Goal: Information Seeking & Learning: Understand process/instructions

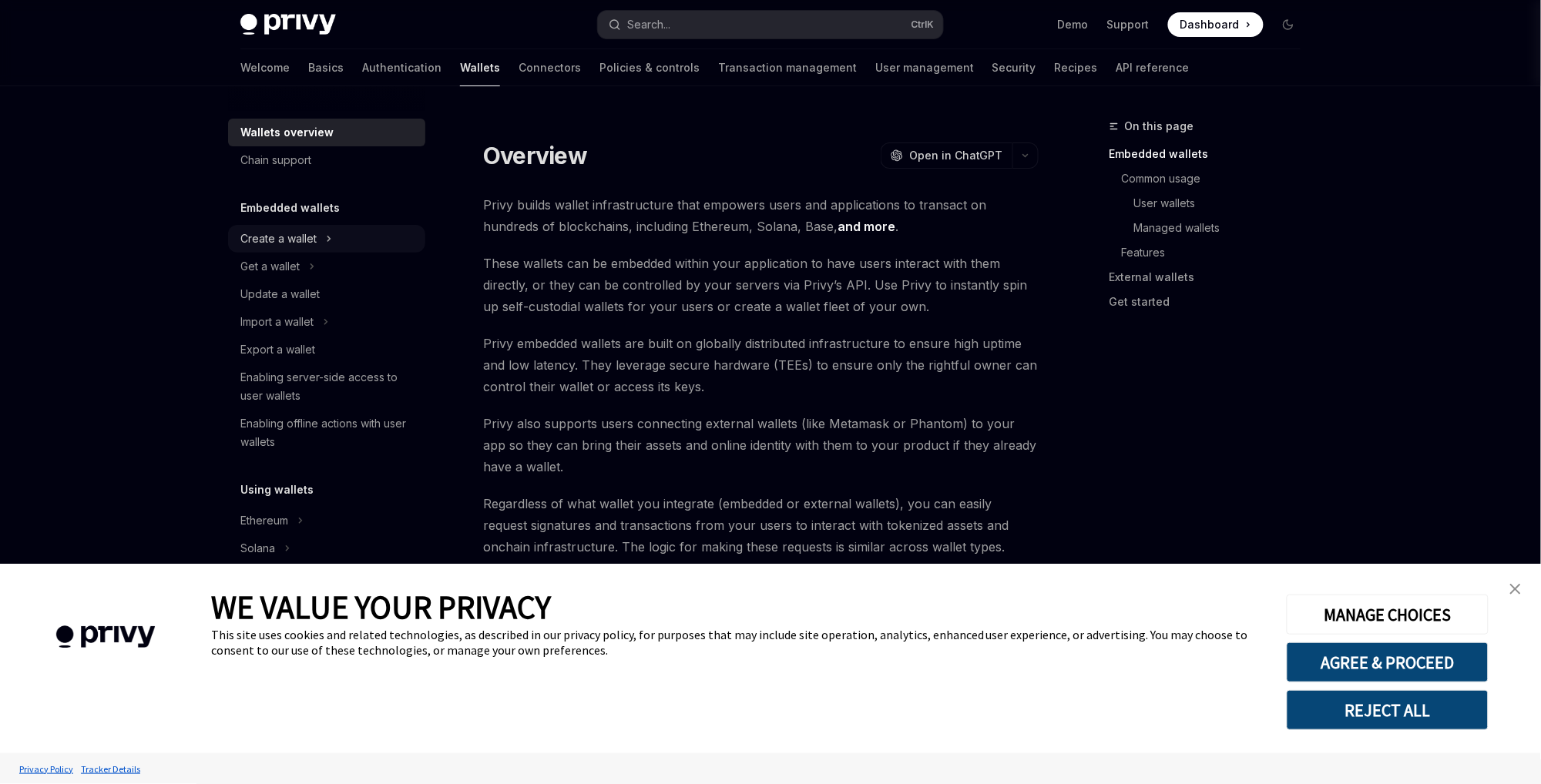
click at [314, 247] on div "Create a wallet" at bounding box center [278, 239] width 76 height 19
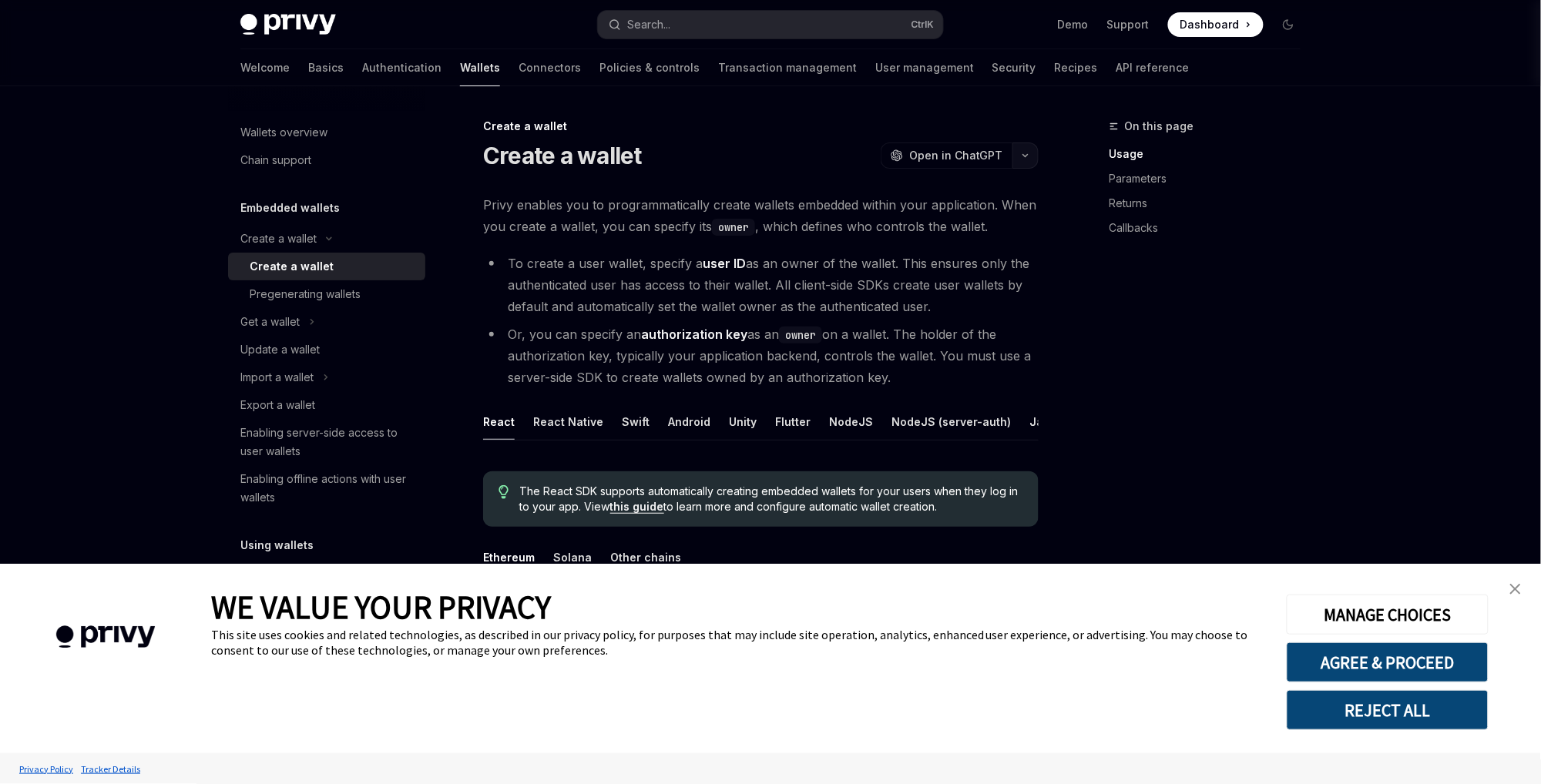
click at [1026, 167] on button "button" at bounding box center [1025, 155] width 26 height 26
click at [926, 281] on div "Copy page as Markdown for LLMs" at bounding box center [952, 275] width 150 height 12
click at [1522, 589] on link "close banner" at bounding box center [1516, 589] width 31 height 31
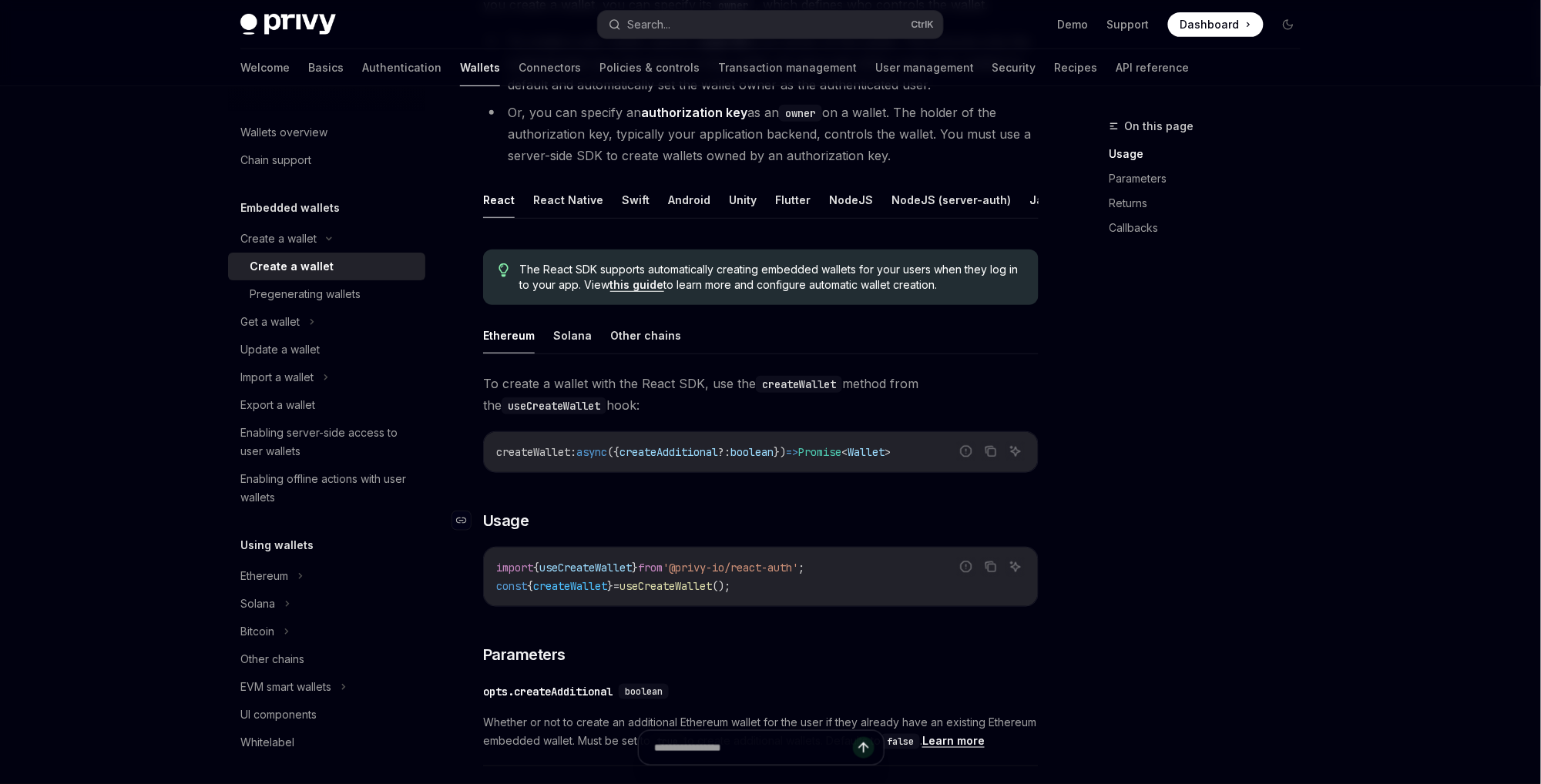
scroll to position [165, 0]
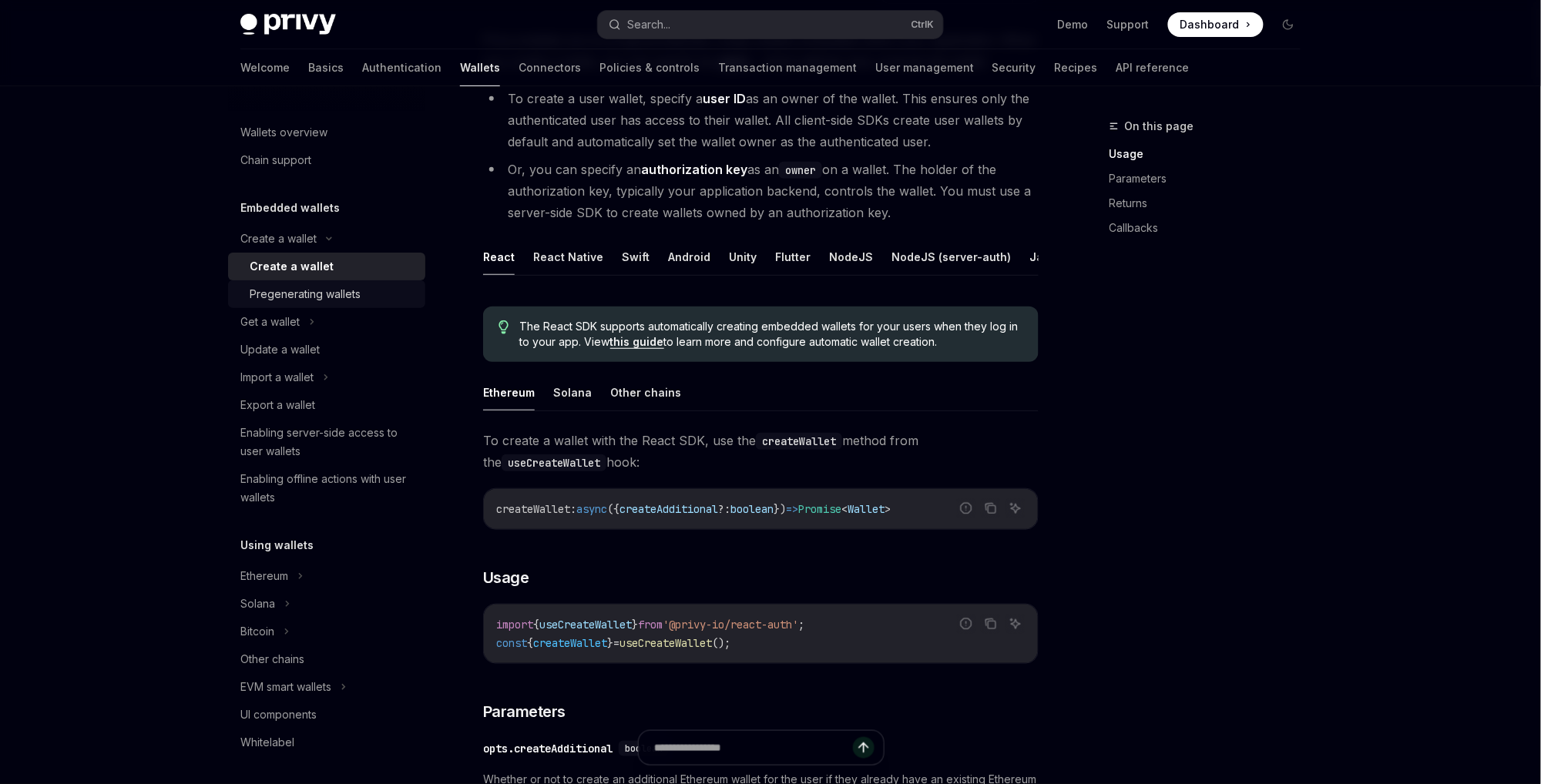
click at [346, 302] on div "Pregenerating wallets" at bounding box center [305, 294] width 111 height 19
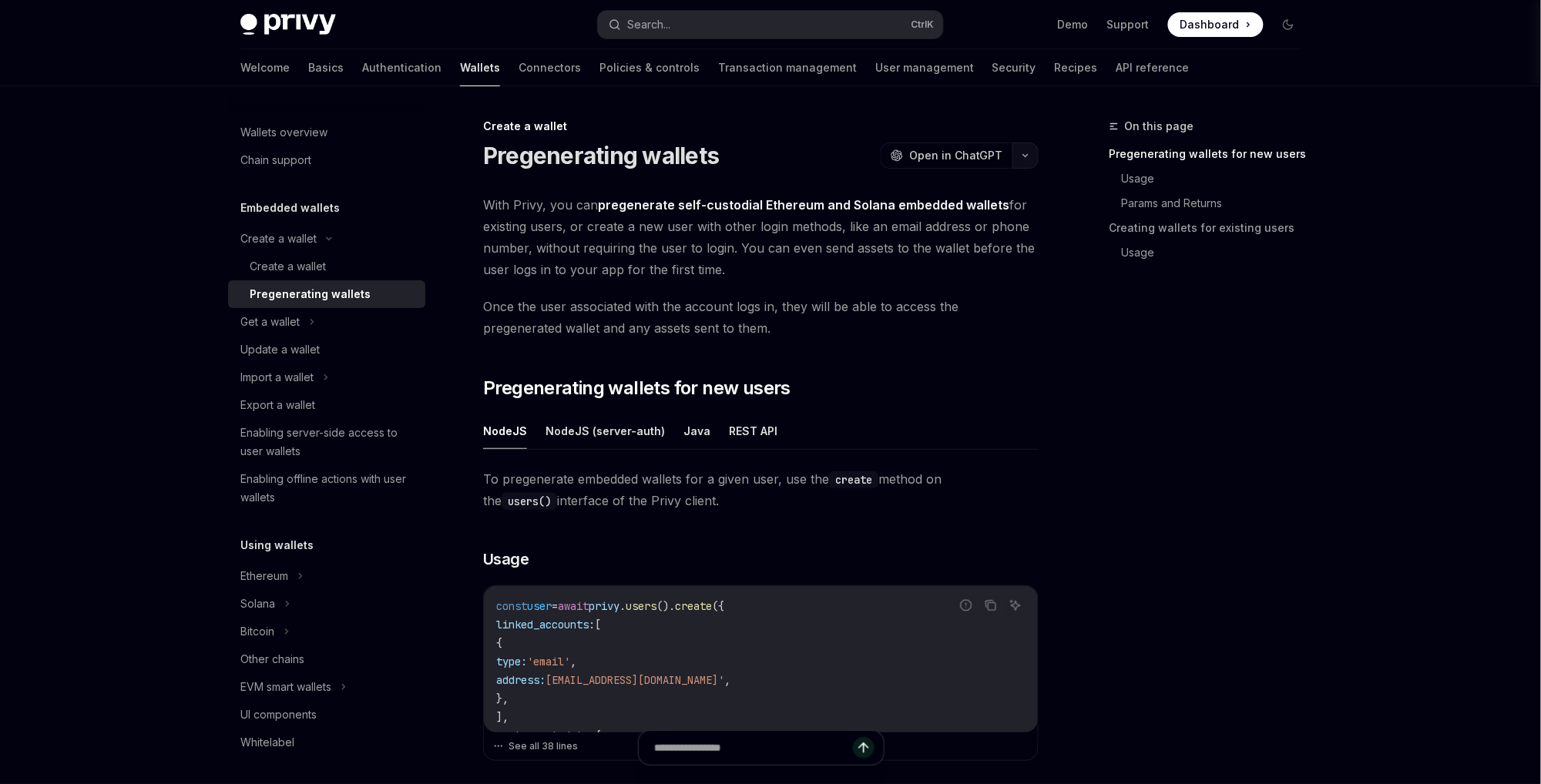
click at [1025, 155] on icon "button" at bounding box center [1025, 155] width 19 height 7
click at [934, 259] on div "Copy page" at bounding box center [952, 262] width 150 height 15
click at [314, 374] on div "Import a wallet" at bounding box center [277, 378] width 74 height 19
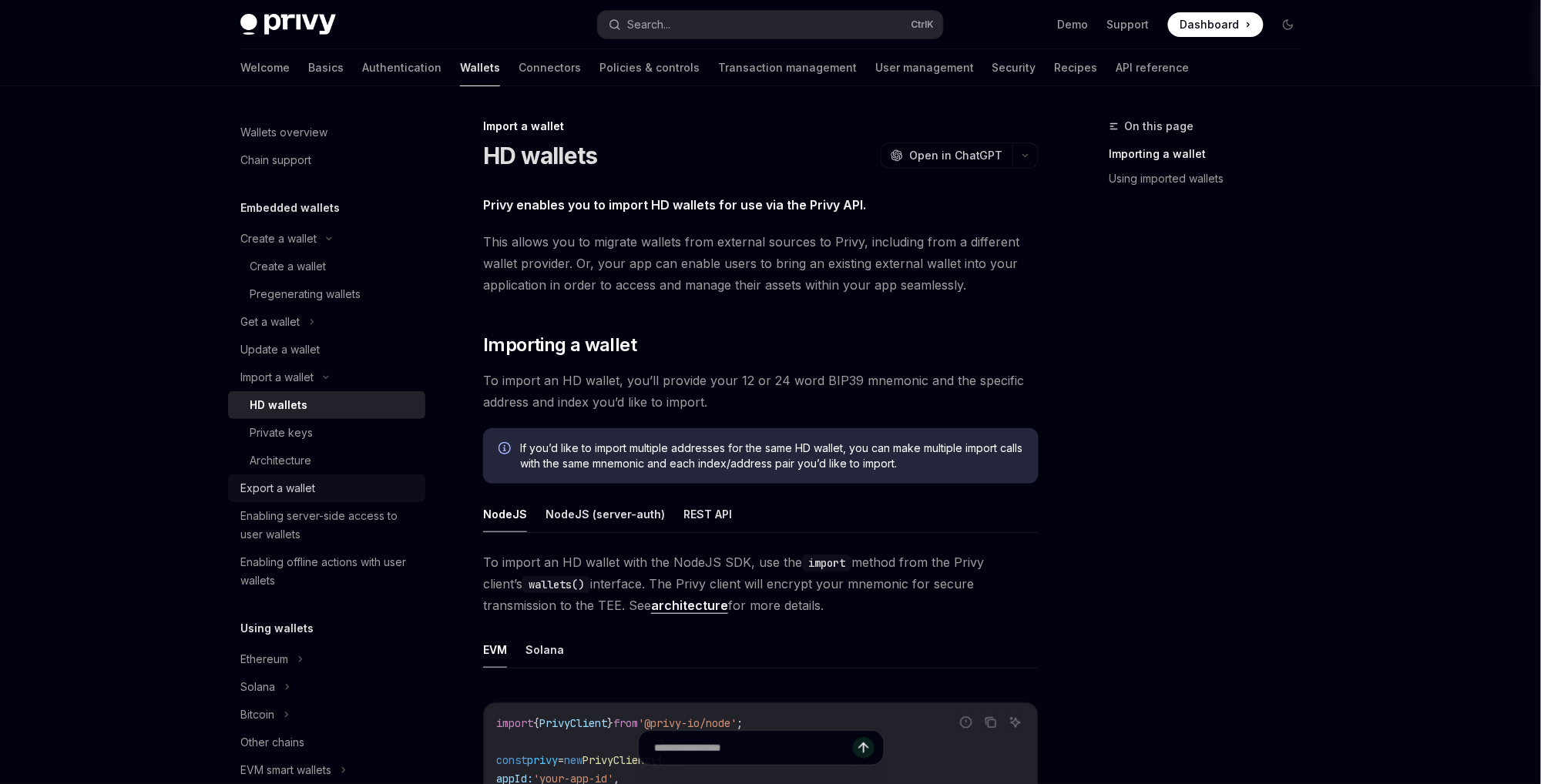
click at [322, 488] on div "Export a wallet" at bounding box center [328, 489] width 175 height 19
type textarea "*"
